Goal: Information Seeking & Learning: Learn about a topic

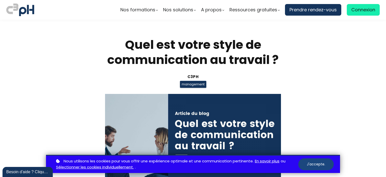
click at [321, 167] on button "J'accepte." at bounding box center [315, 164] width 35 height 12
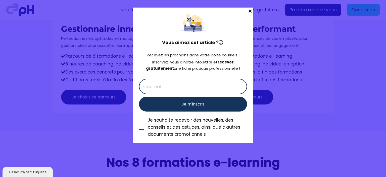
scroll to position [1990, 0]
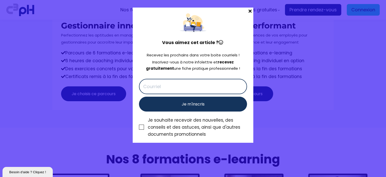
click at [249, 12] on span at bounding box center [250, 11] width 7 height 7
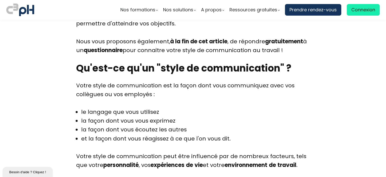
scroll to position [0, 0]
